Goal: Information Seeking & Learning: Understand process/instructions

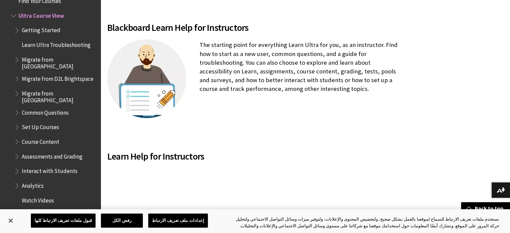
scroll to position [167, 0]
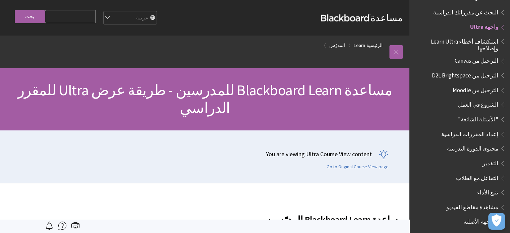
click at [475, 7] on span "البحث عن مقرراتك الدراسية" at bounding box center [465, 11] width 65 height 9
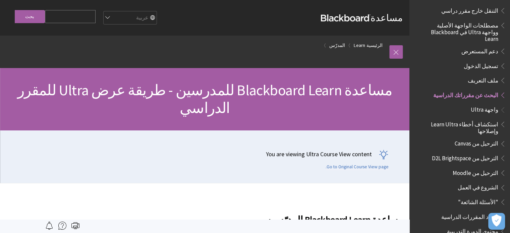
scroll to position [518, 0]
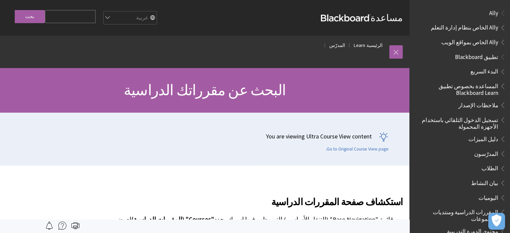
scroll to position [543, 0]
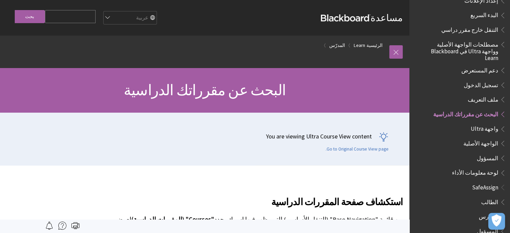
click at [487, 79] on span "تسجيل الدخول" at bounding box center [481, 83] width 35 height 9
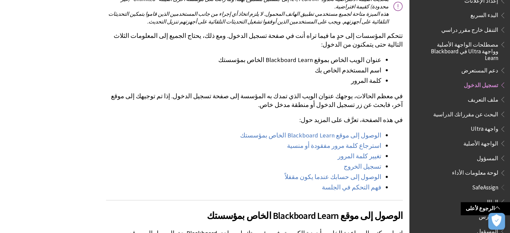
scroll to position [1462, 0]
